Goal: Find specific page/section: Find specific page/section

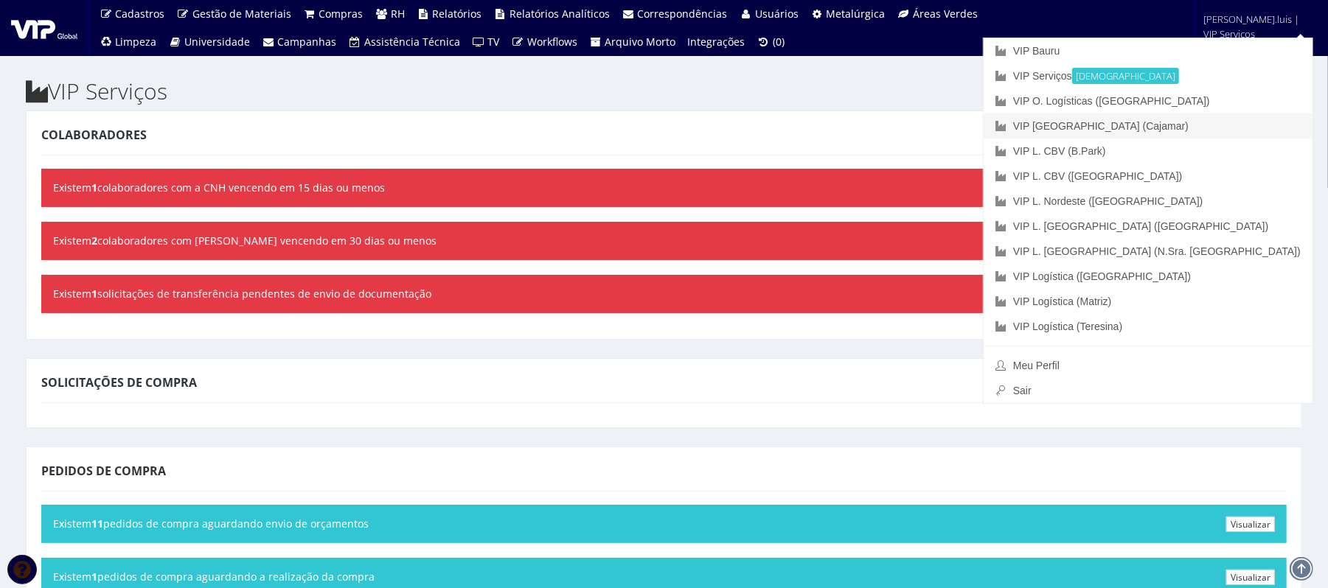
click at [1234, 125] on link "VIP [GEOGRAPHIC_DATA] (Cajamar)" at bounding box center [1148, 126] width 329 height 25
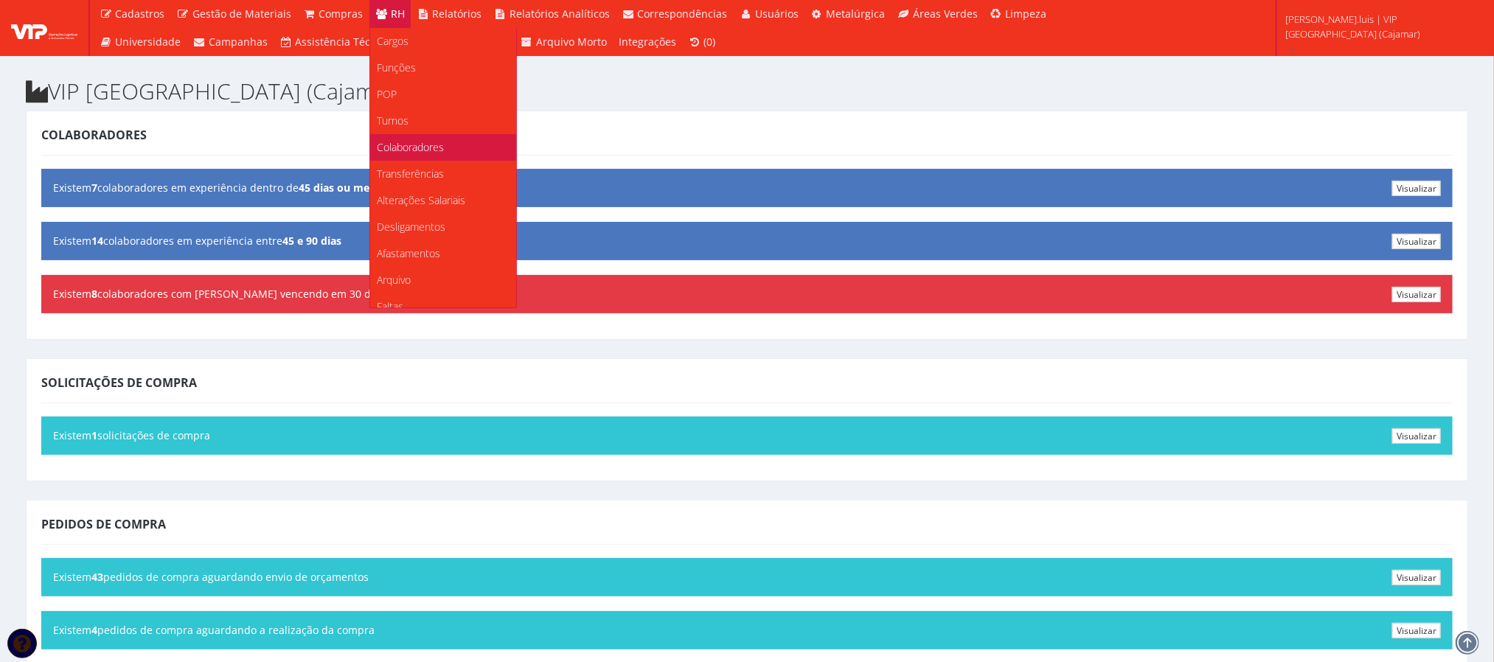
click at [425, 142] on span "Colaboradores" at bounding box center [411, 147] width 67 height 14
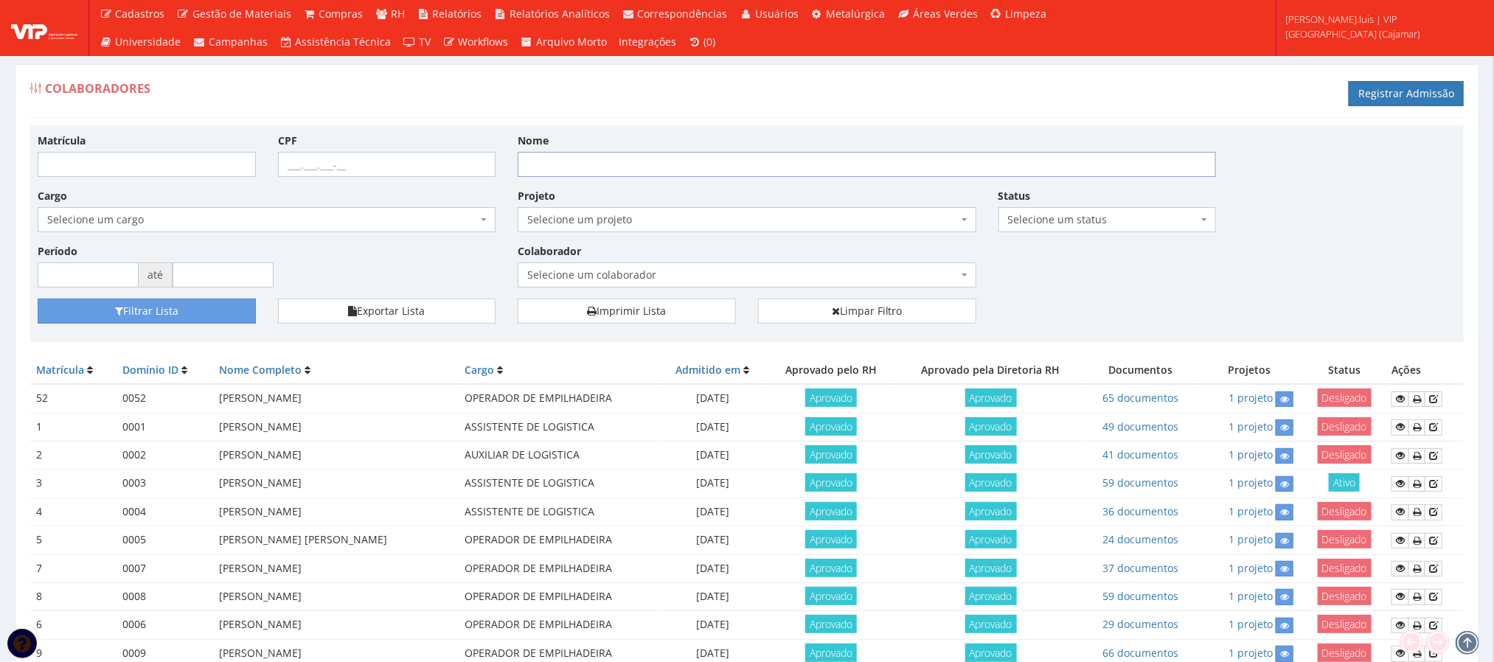
click at [600, 162] on input "Nome" at bounding box center [867, 164] width 698 height 25
type input "rone"
click at [190, 307] on button "Filtrar Lista" at bounding box center [147, 311] width 218 height 25
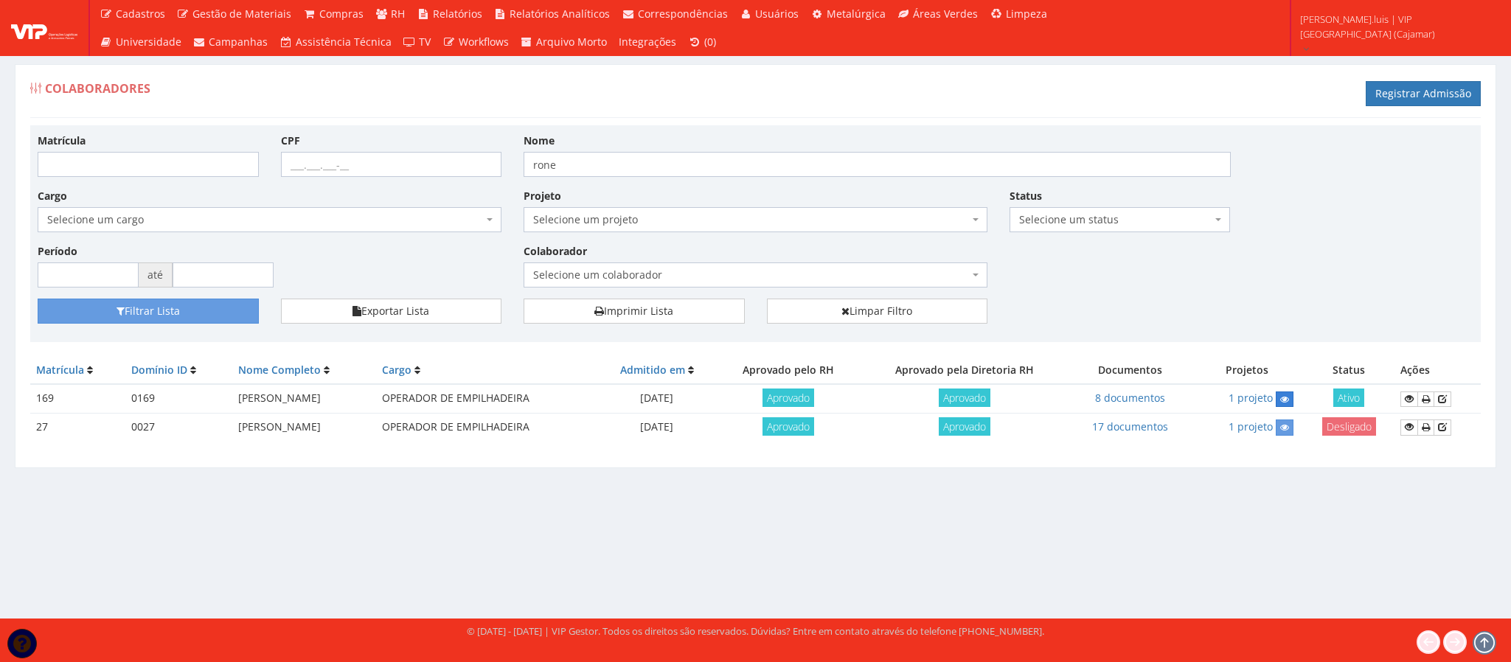
click at [1289, 398] on icon at bounding box center [1284, 399] width 9 height 10
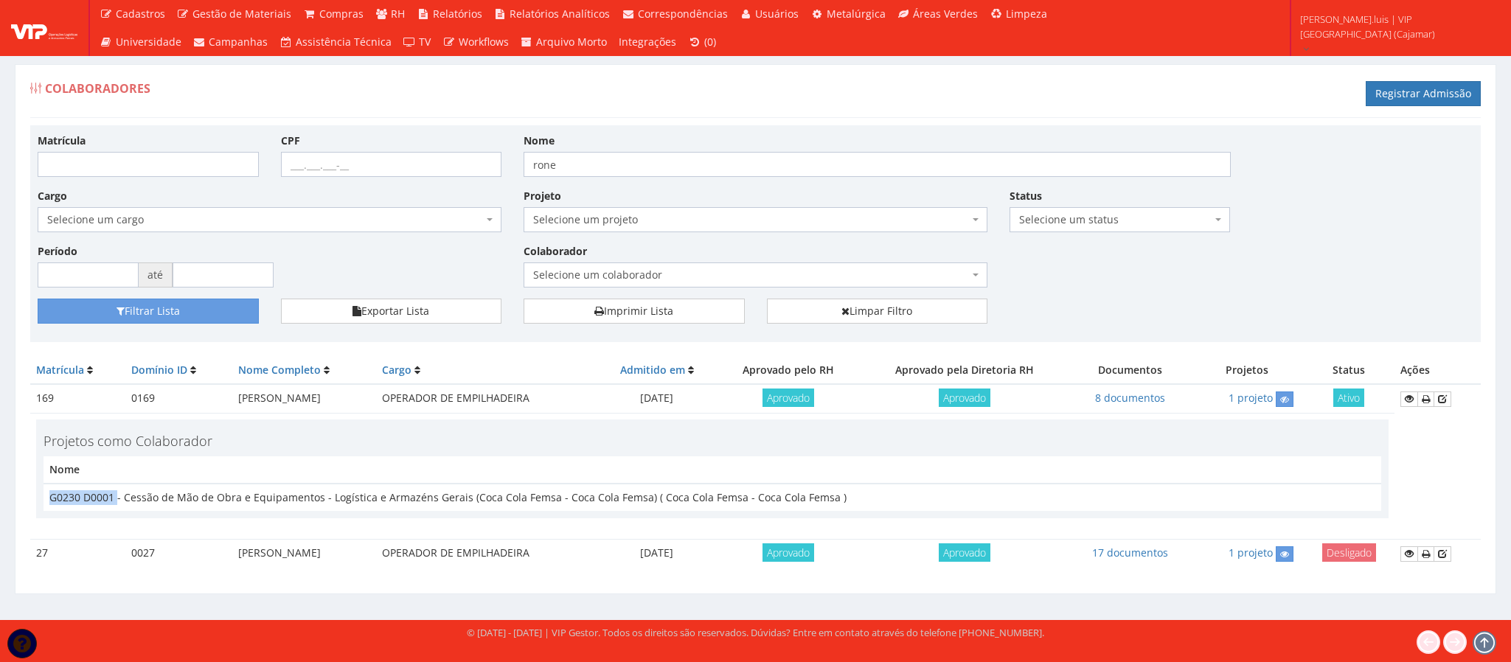
drag, startPoint x: 116, startPoint y: 502, endPoint x: 44, endPoint y: 502, distance: 71.5
click at [44, 502] on td "G0230 D0001 - Cessão de Mão de Obra e Equipamentos - Logística e Armazéns Gerai…" at bounding box center [713, 497] width 1338 height 27
copy td "G0230 D0001"
